Goal: Check status: Check status

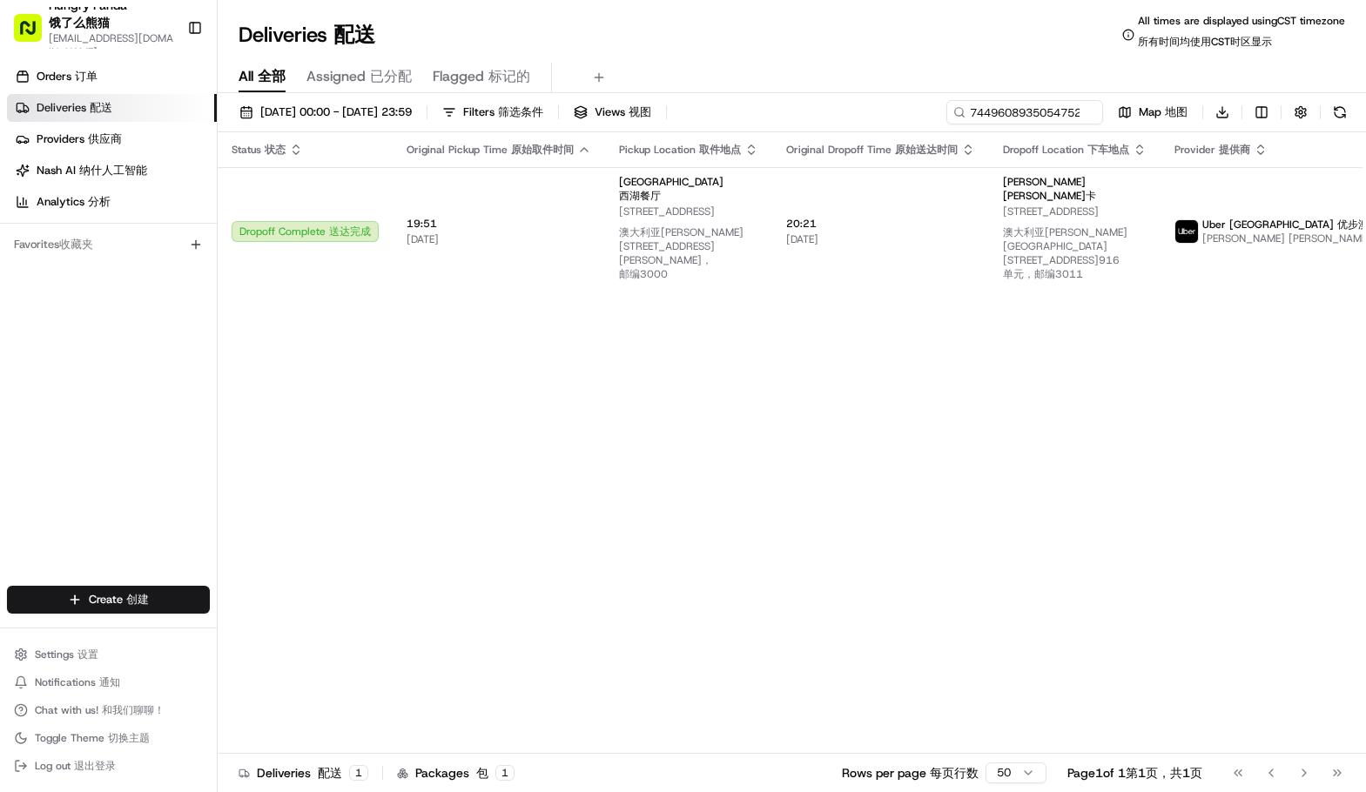
type input "744960893505475208142"
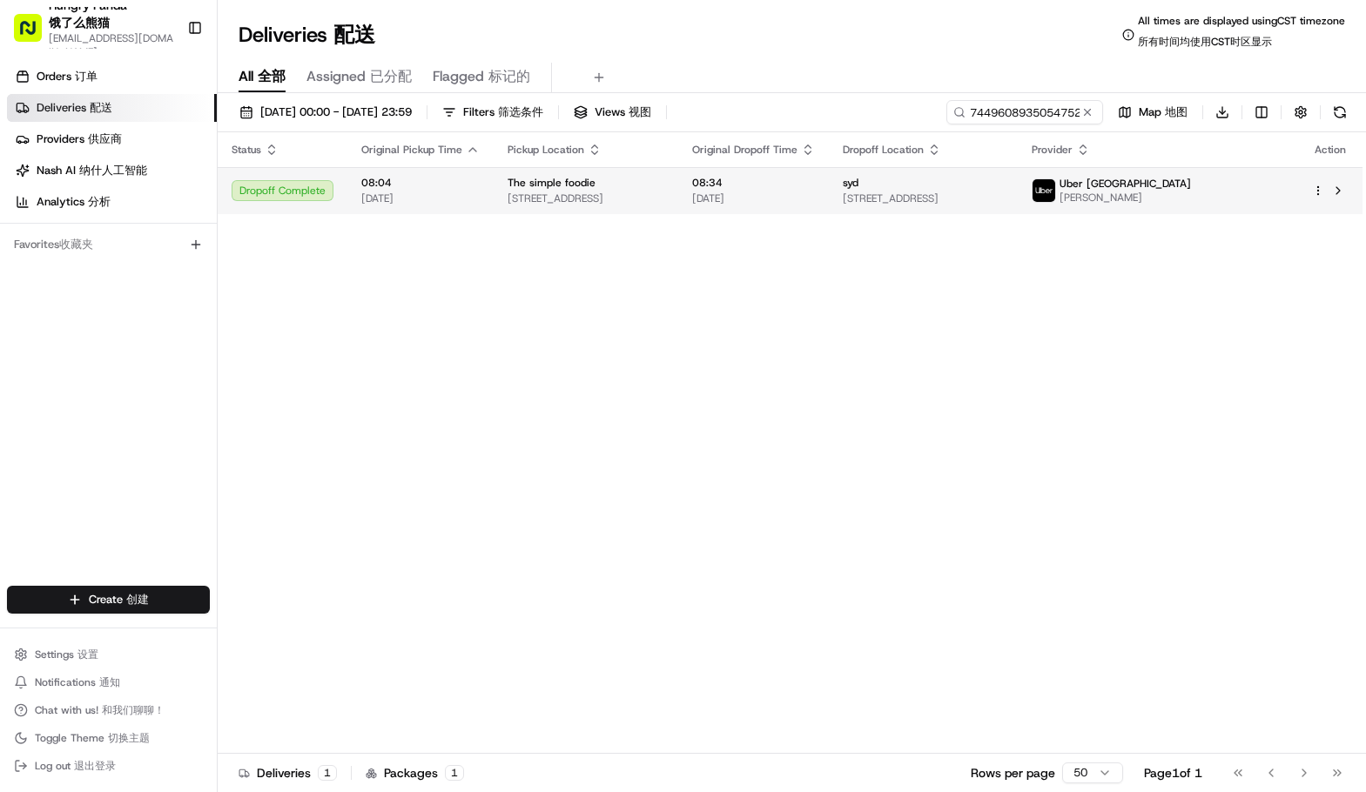
click at [1238, 176] on td "Uber [GEOGRAPHIC_DATA] [PERSON_NAME]" at bounding box center [1158, 190] width 280 height 47
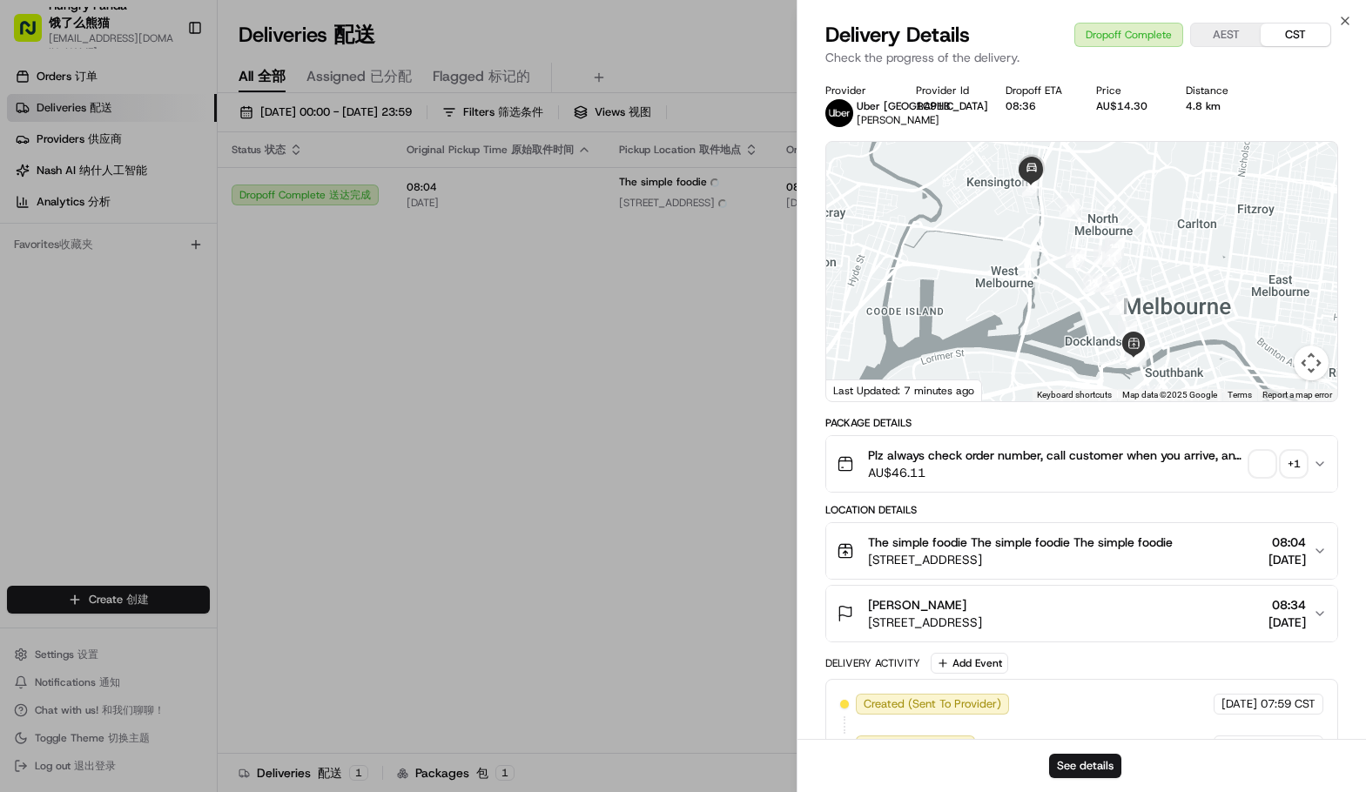
click at [1301, 460] on div "+ 1" at bounding box center [1293, 464] width 24 height 24
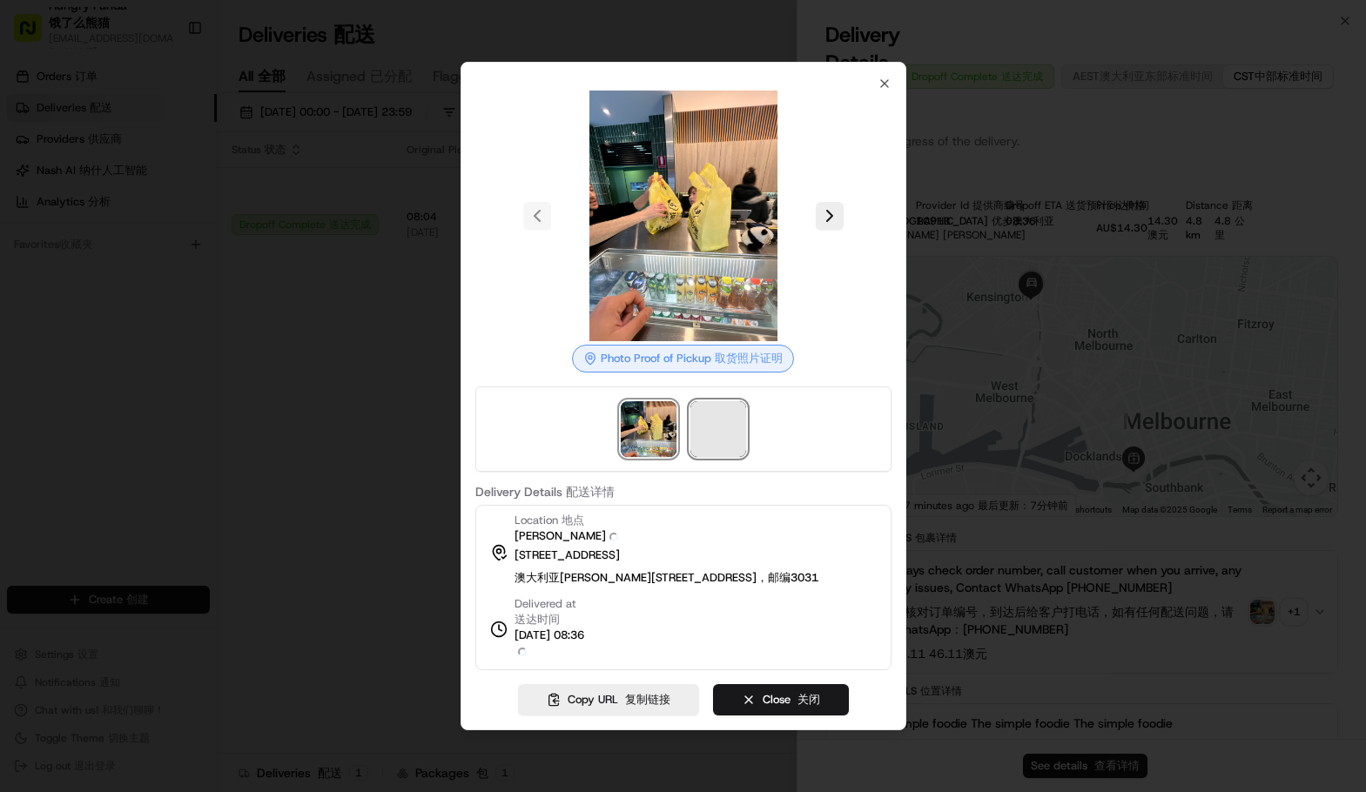
click at [722, 438] on span at bounding box center [718, 429] width 56 height 56
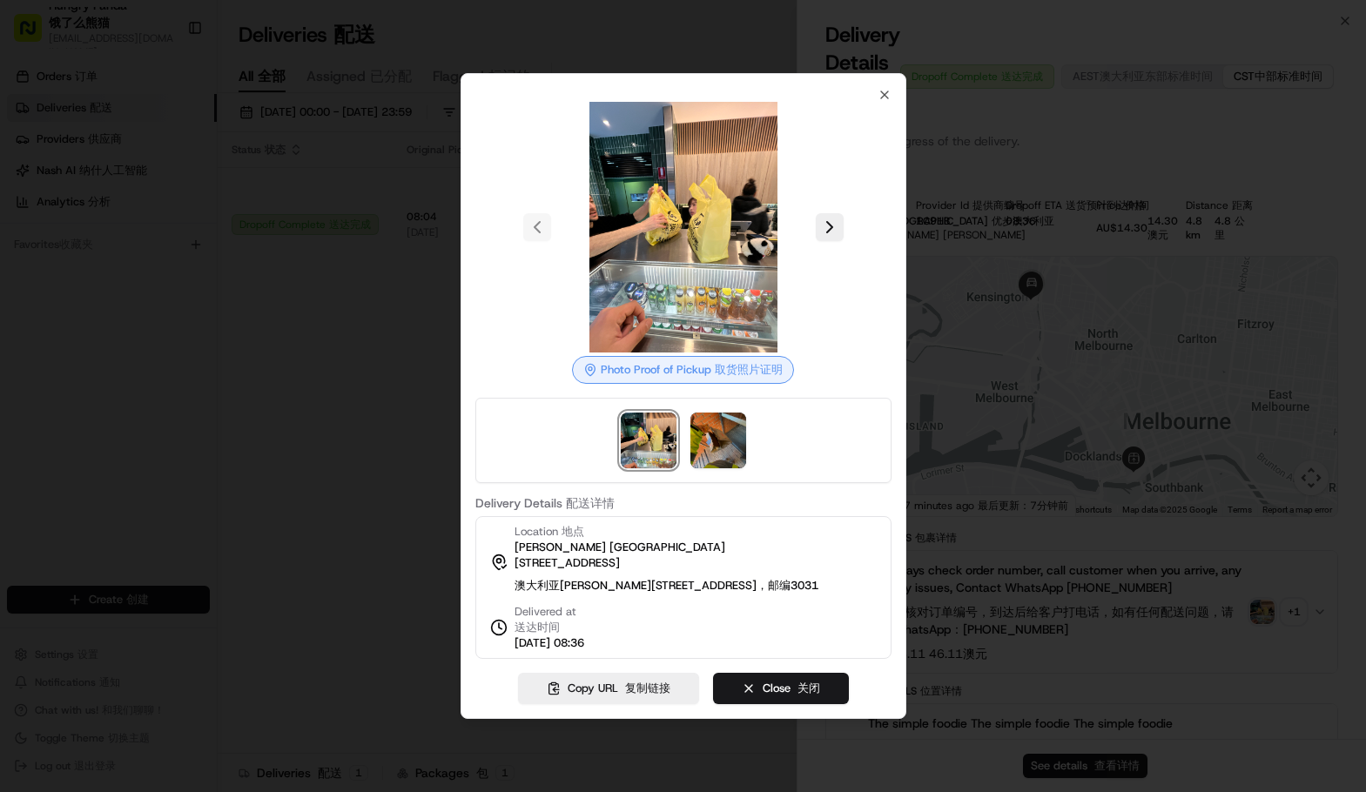
click at [1160, 306] on div at bounding box center [683, 396] width 1366 height 792
